Goal: Navigation & Orientation: Find specific page/section

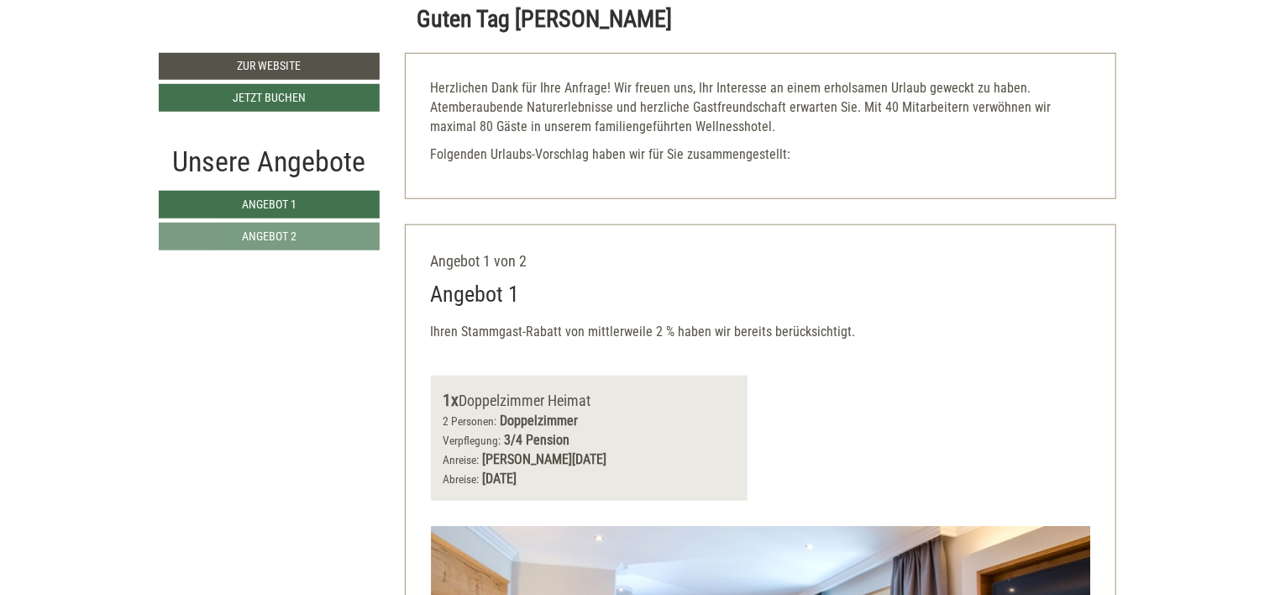
scroll to position [588, 0]
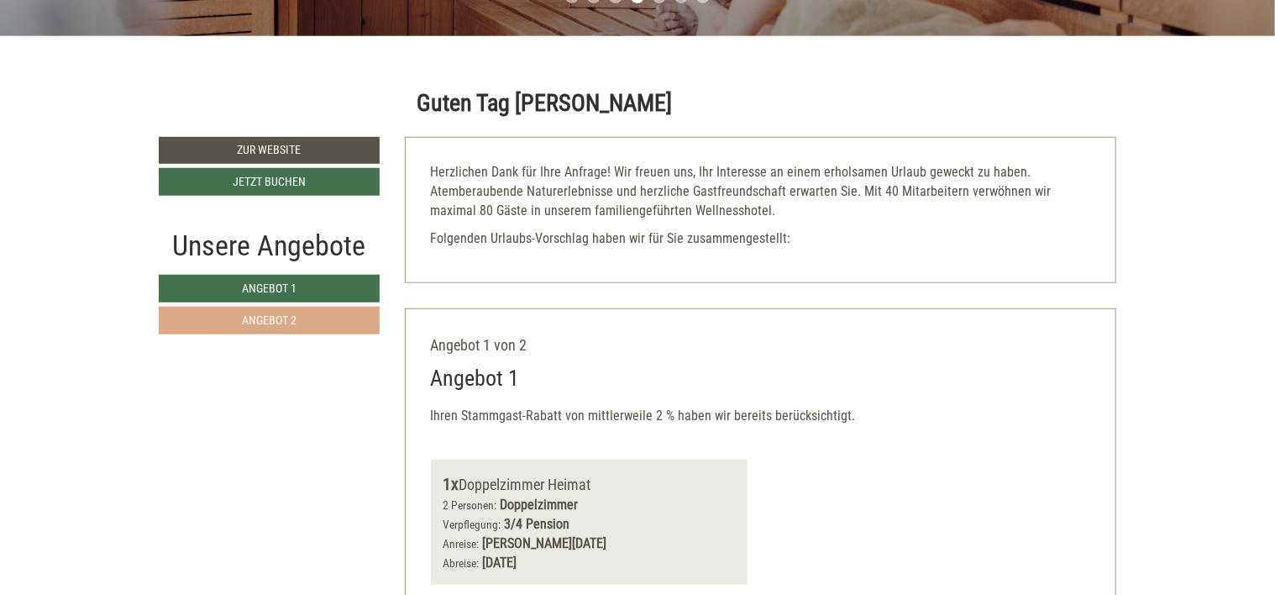
click at [271, 318] on span "Angebot 2" at bounding box center [269, 319] width 55 height 13
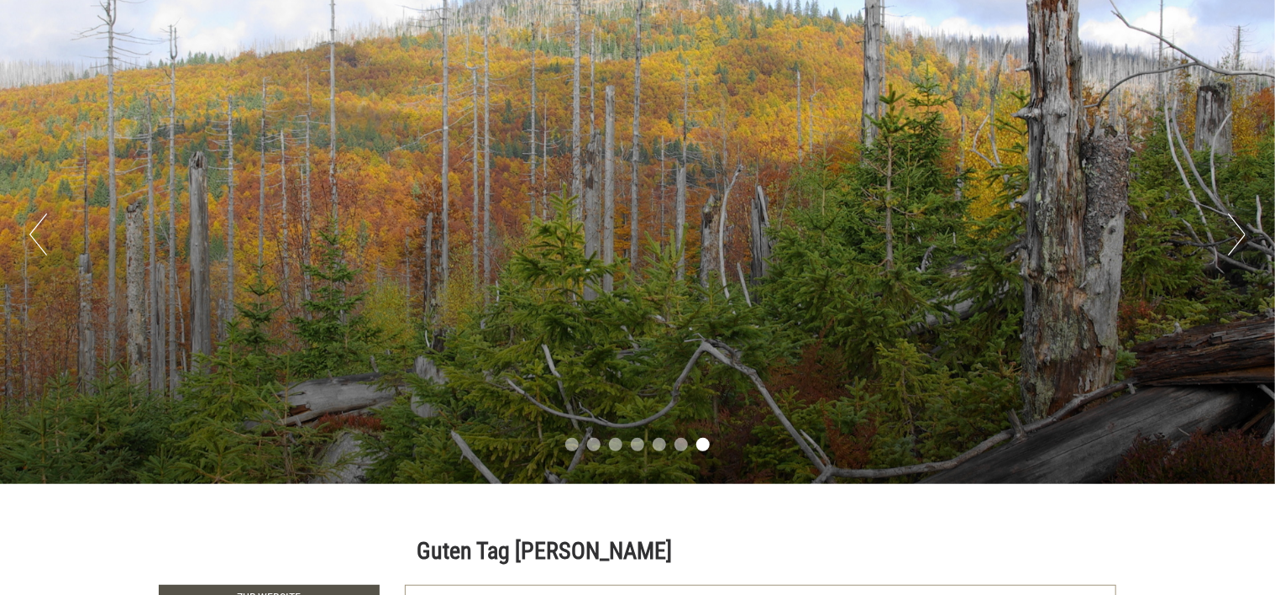
scroll to position [420, 0]
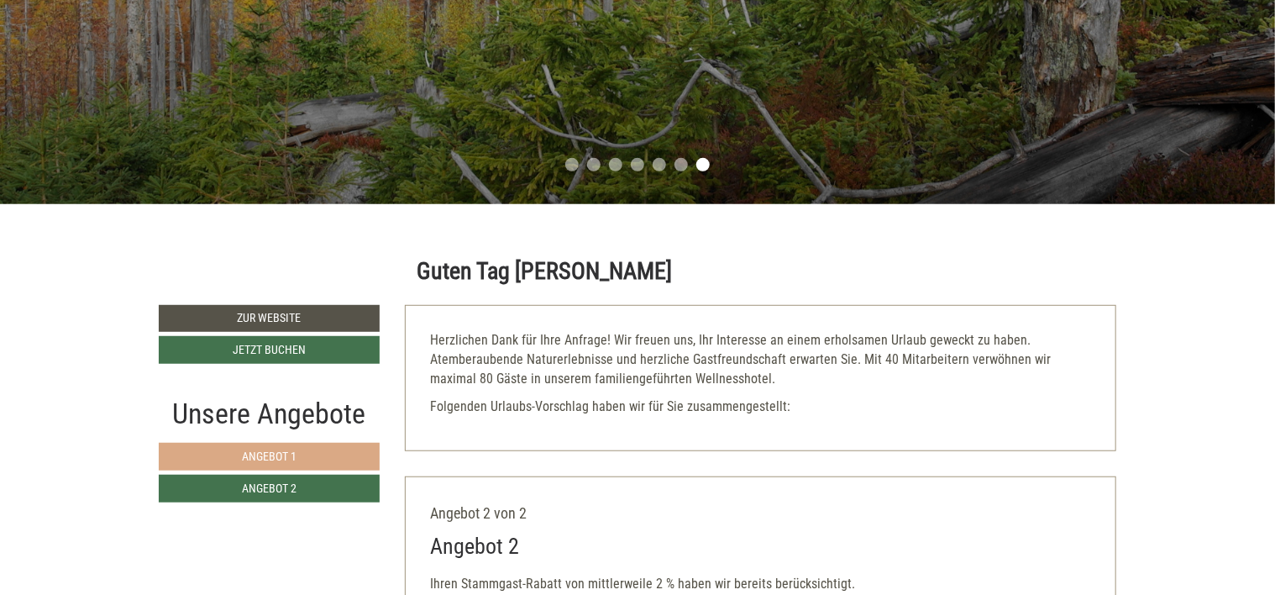
click at [316, 455] on link "Angebot 1" at bounding box center [269, 457] width 221 height 28
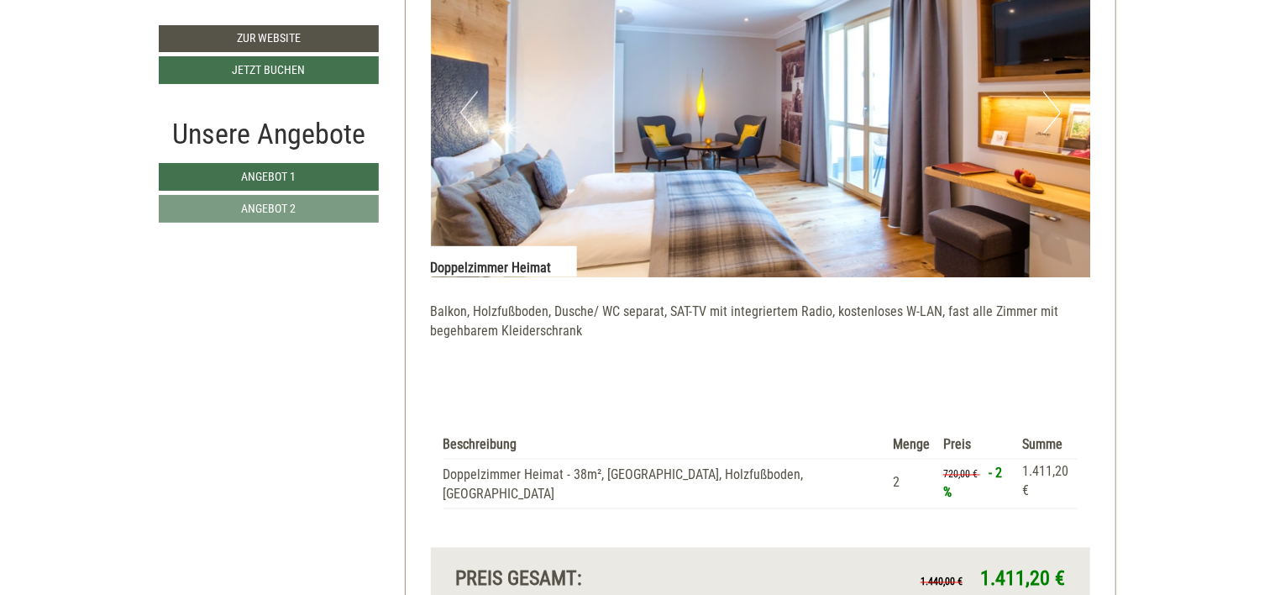
scroll to position [1317, 0]
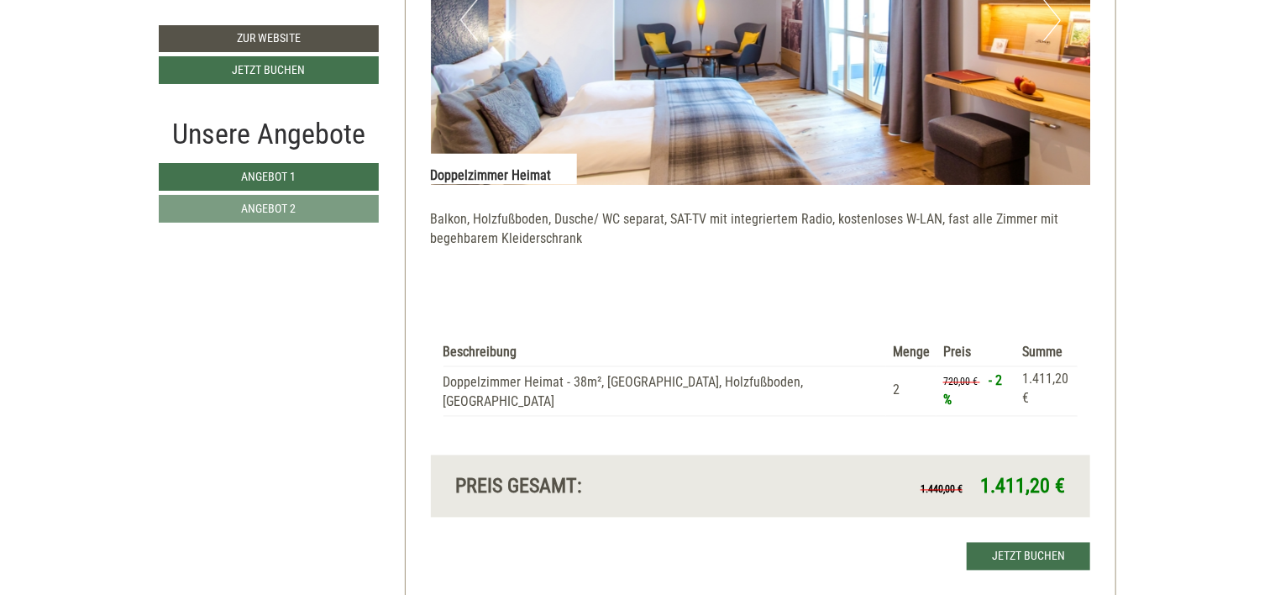
scroll to position [1344, 0]
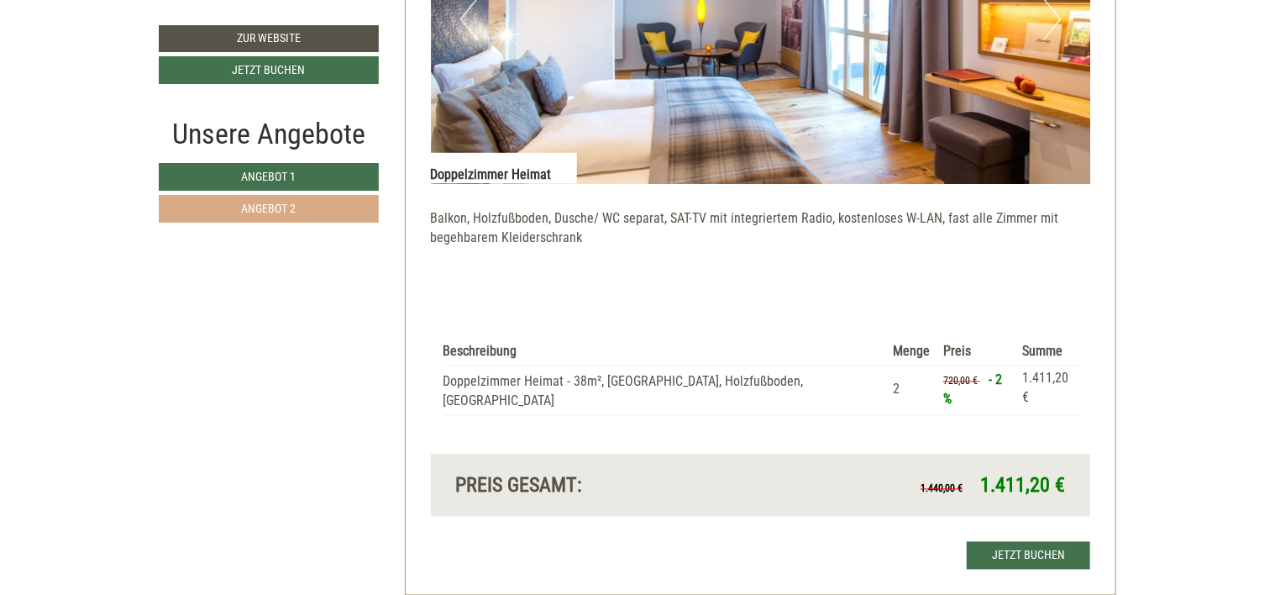
click at [263, 206] on span "Angebot 2" at bounding box center [269, 208] width 55 height 13
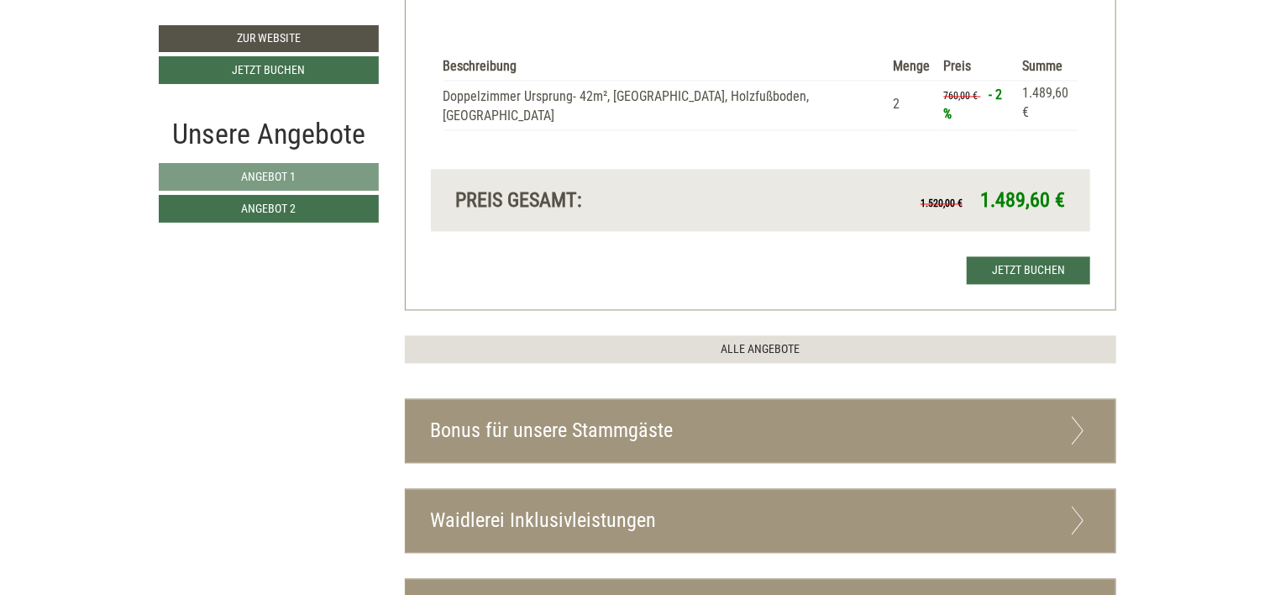
scroll to position [1653, 0]
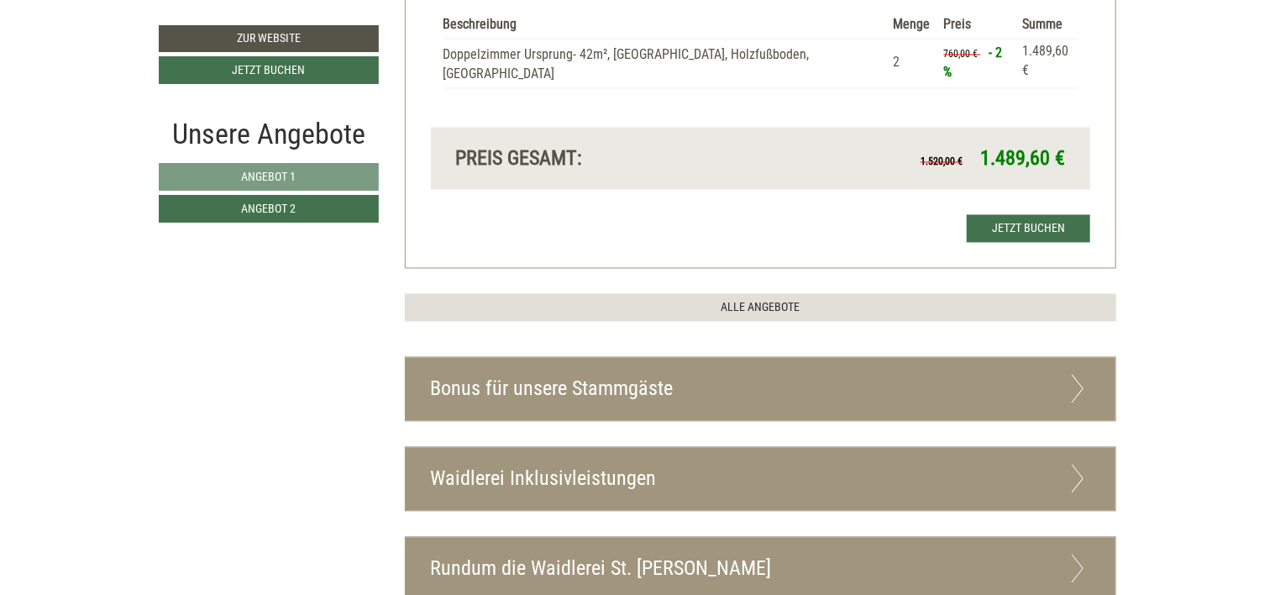
click at [1050, 368] on div "Bonus für unsere Stammgäste" at bounding box center [761, 388] width 711 height 63
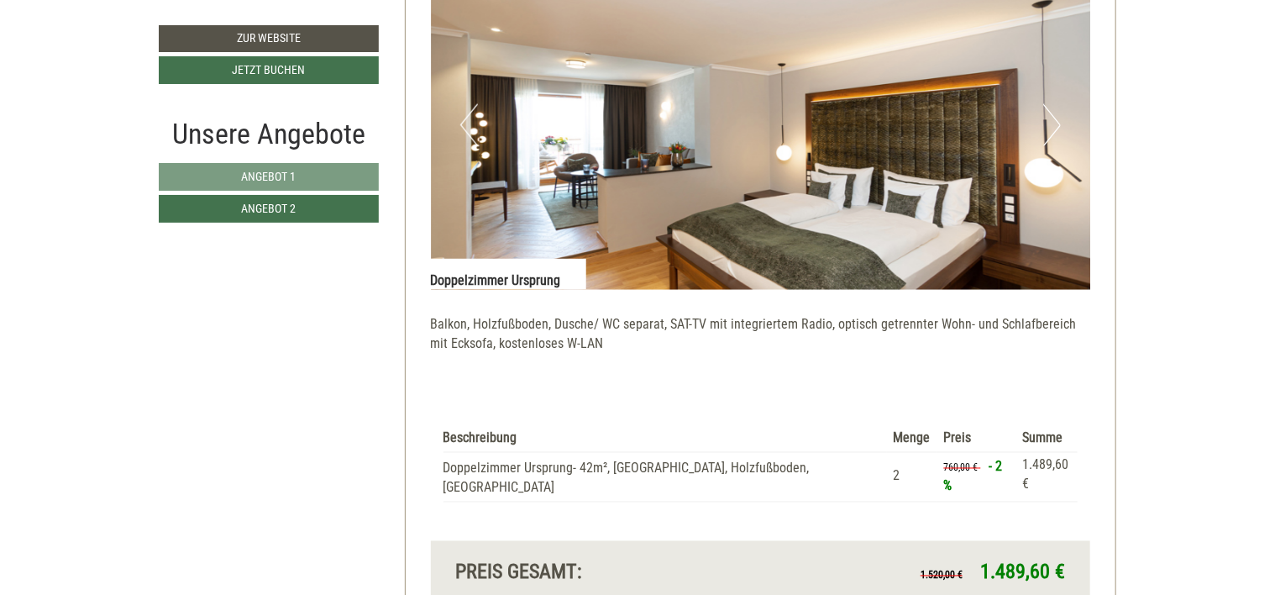
scroll to position [1232, 0]
